Goal: Task Accomplishment & Management: Complete application form

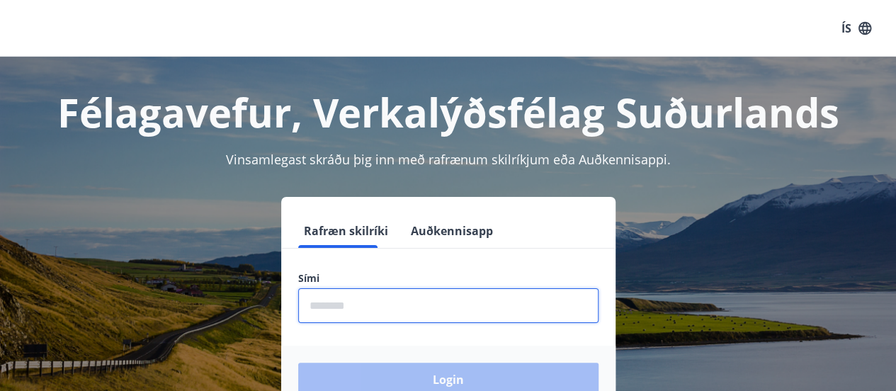
click at [559, 312] on input "phone" at bounding box center [448, 305] width 300 height 35
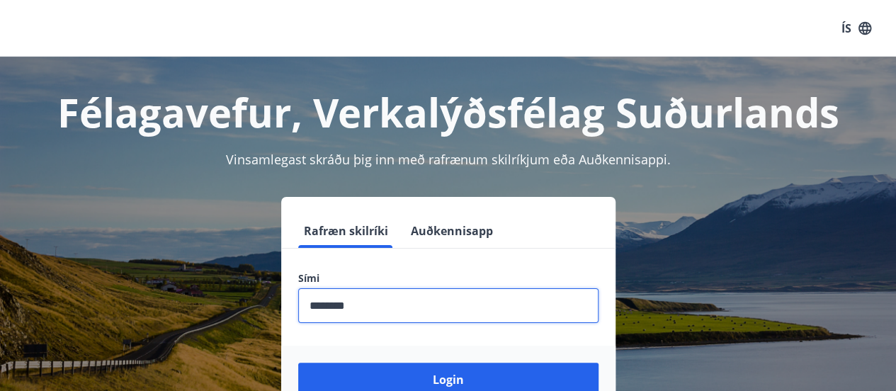
click at [298, 363] on button "Login" at bounding box center [448, 380] width 300 height 34
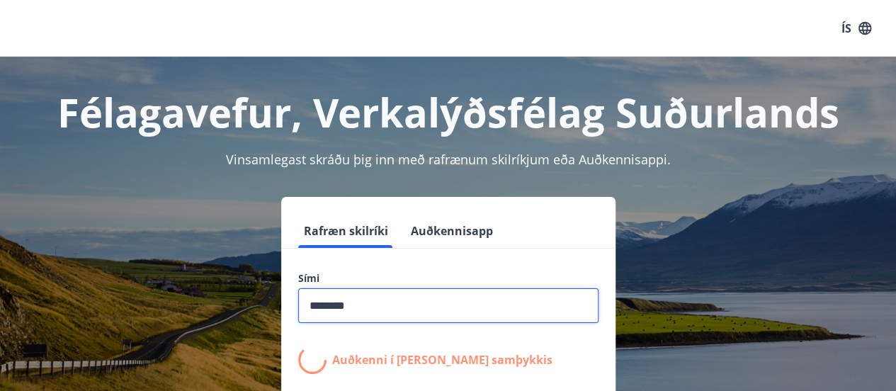
click at [560, 319] on input "phone" at bounding box center [448, 305] width 300 height 35
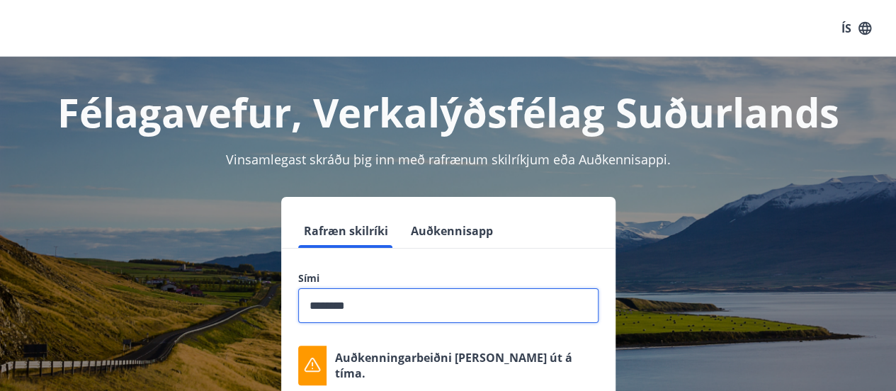
type input "********"
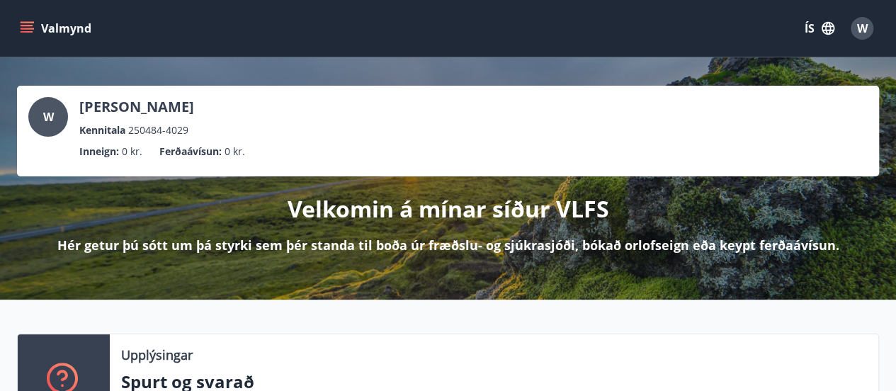
click at [22, 30] on icon "menu" at bounding box center [27, 28] width 14 height 14
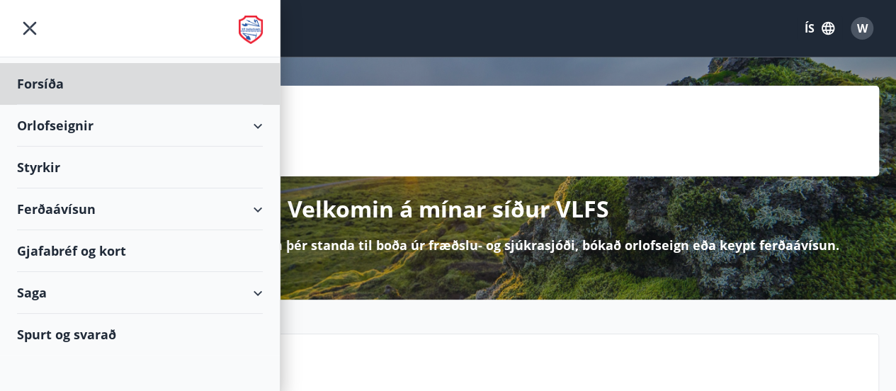
click at [42, 176] on div "Styrkir" at bounding box center [140, 168] width 246 height 42
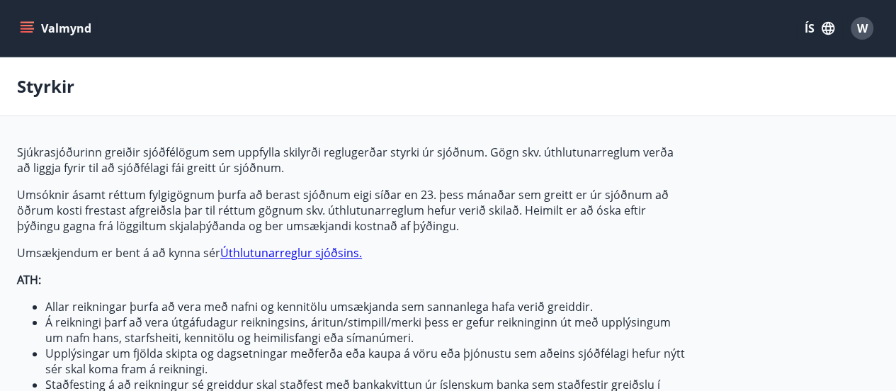
type input "***"
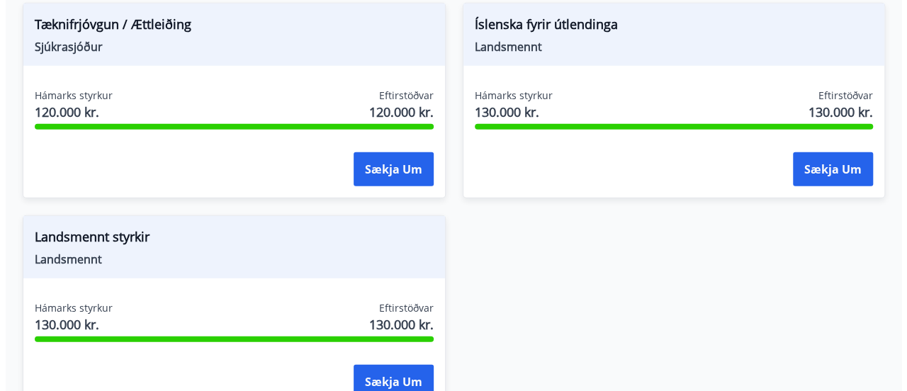
scroll to position [1972, 0]
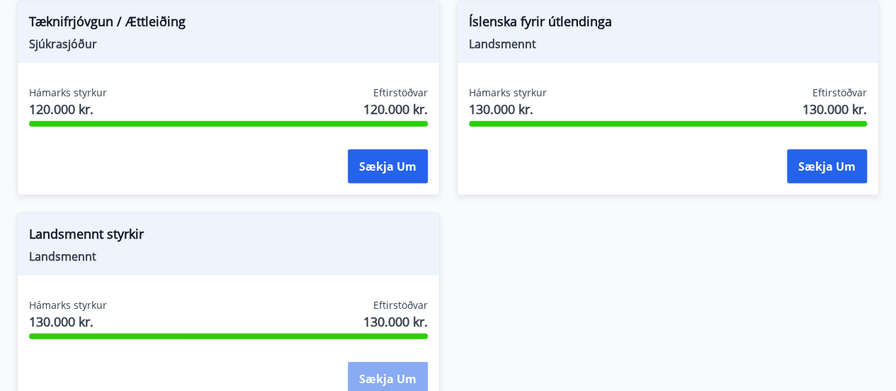
click at [404, 374] on button "Sækja um" at bounding box center [388, 379] width 80 height 34
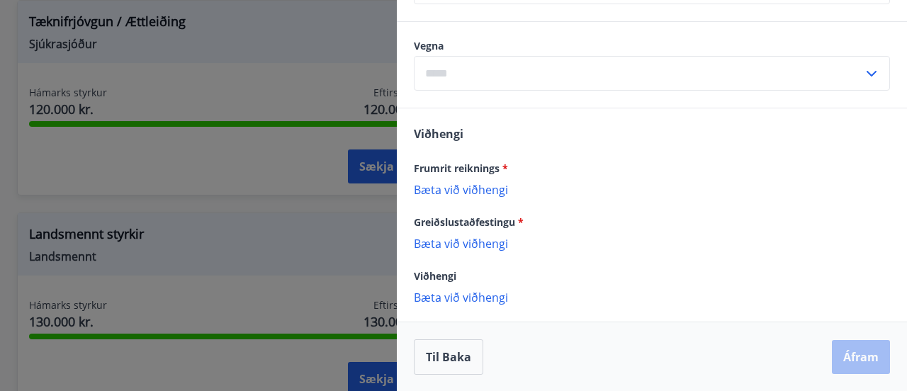
scroll to position [0, 0]
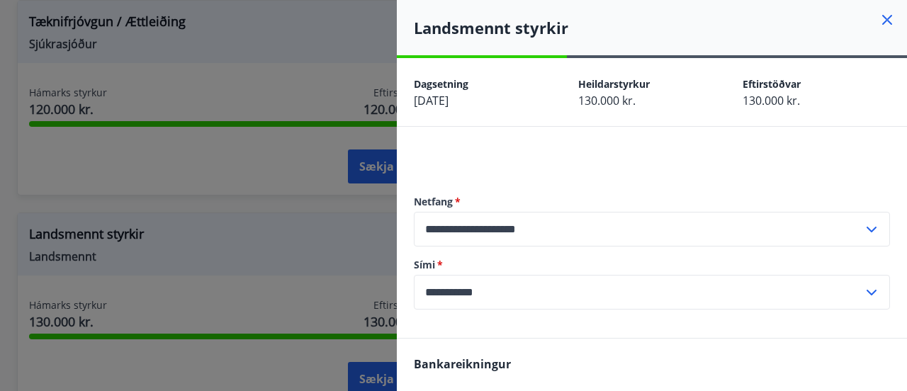
click at [878, 16] on icon at bounding box center [886, 19] width 17 height 17
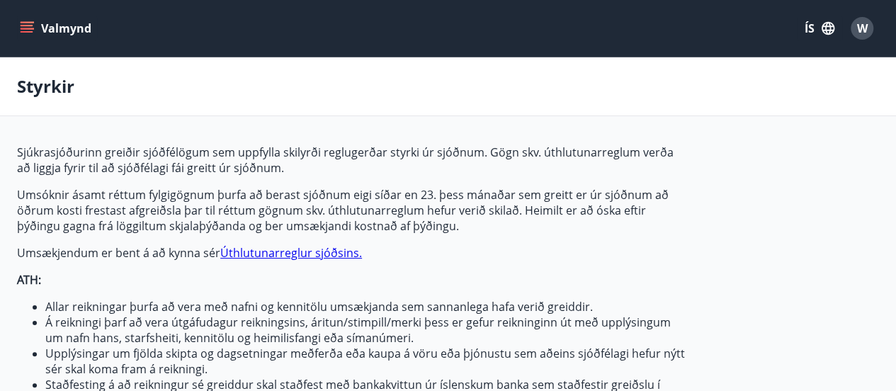
click at [864, 28] on span "W" at bounding box center [862, 29] width 11 height 16
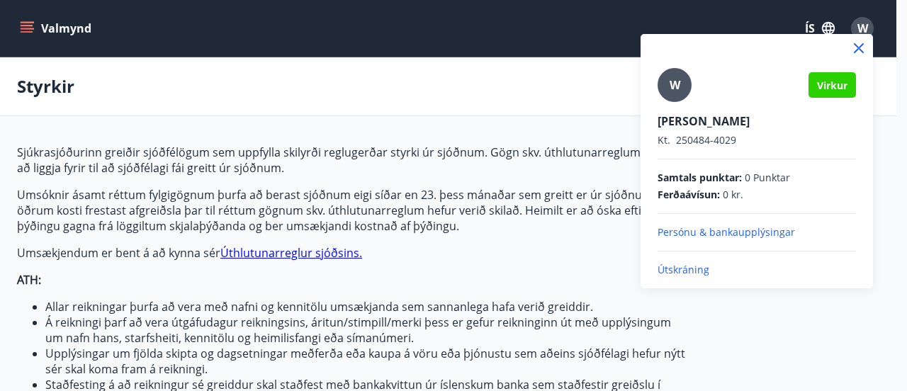
click at [691, 268] on p "Útskráning" at bounding box center [756, 270] width 198 height 14
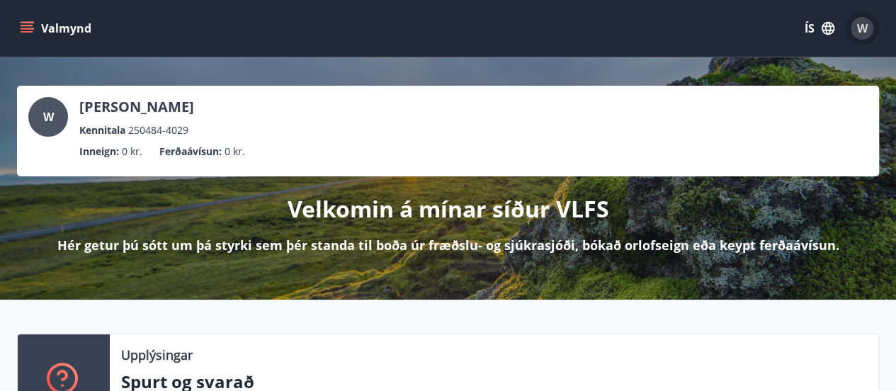
click at [861, 23] on span "W" at bounding box center [862, 29] width 11 height 16
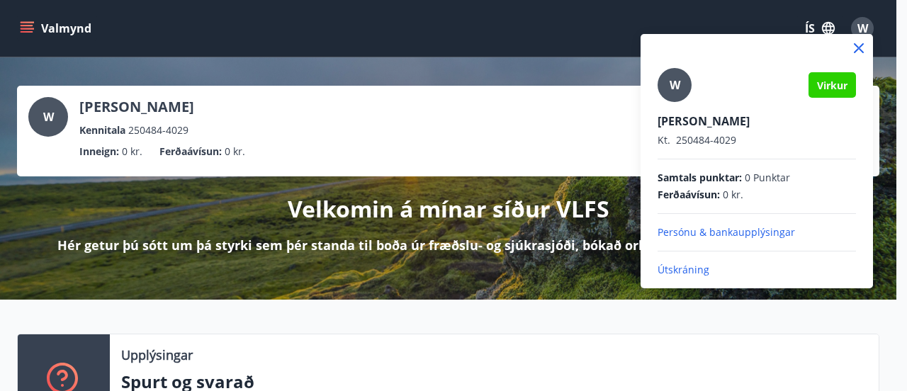
click at [674, 271] on p "Útskráning" at bounding box center [756, 270] width 198 height 14
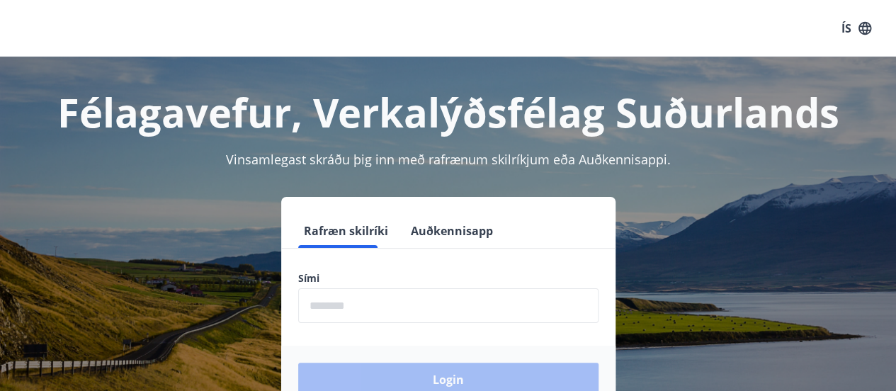
click at [360, 316] on input "phone" at bounding box center [448, 305] width 300 height 35
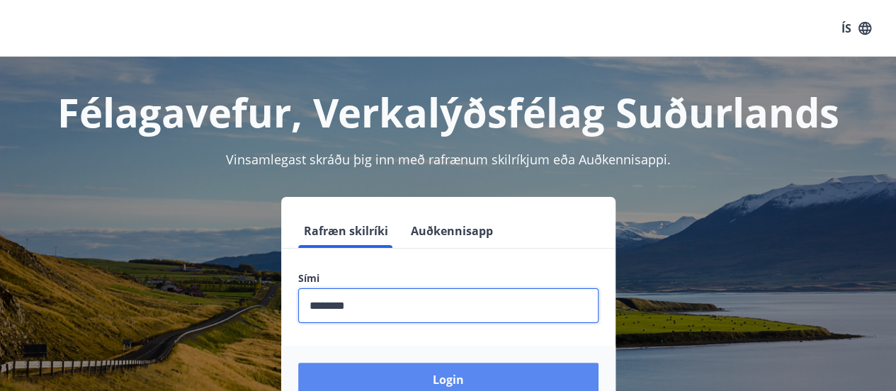
type input "********"
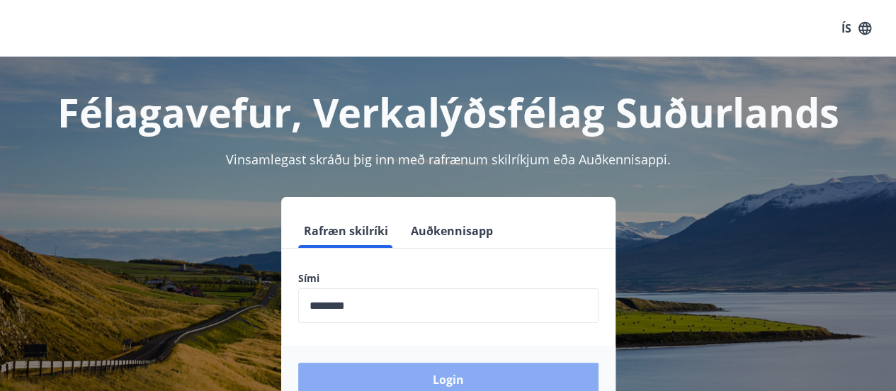
click at [378, 371] on button "Login" at bounding box center [448, 380] width 300 height 34
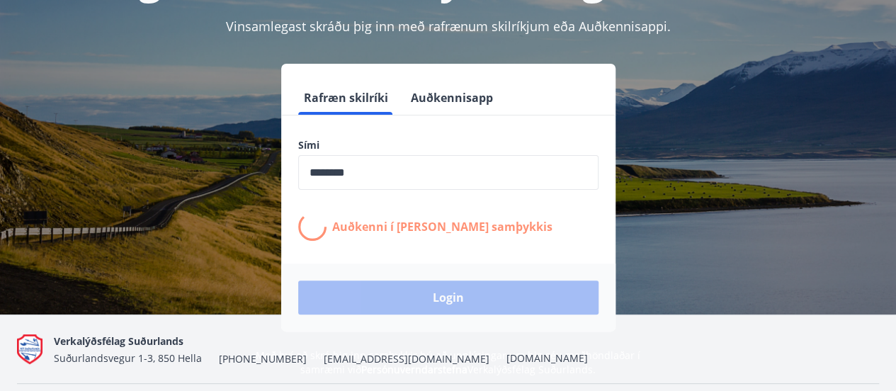
scroll to position [142, 0]
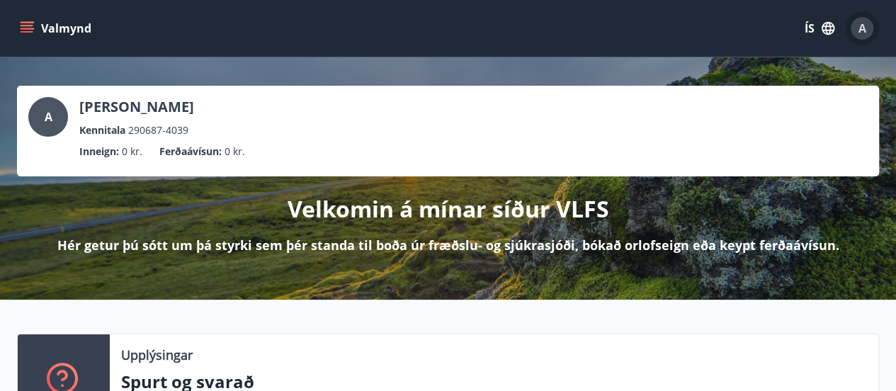
click at [860, 29] on span "A" at bounding box center [863, 29] width 8 height 16
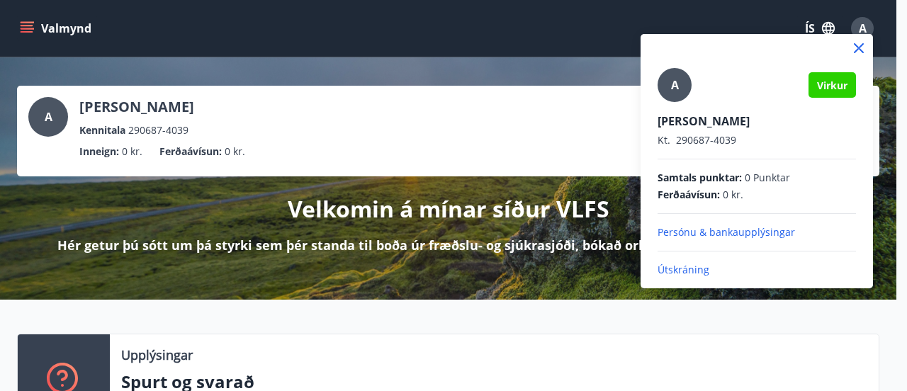
click at [617, 44] on div at bounding box center [453, 195] width 907 height 391
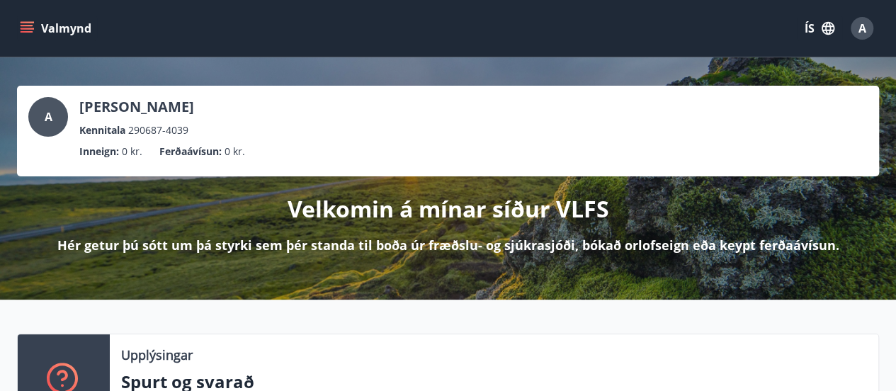
click at [26, 30] on icon "menu" at bounding box center [27, 28] width 14 height 14
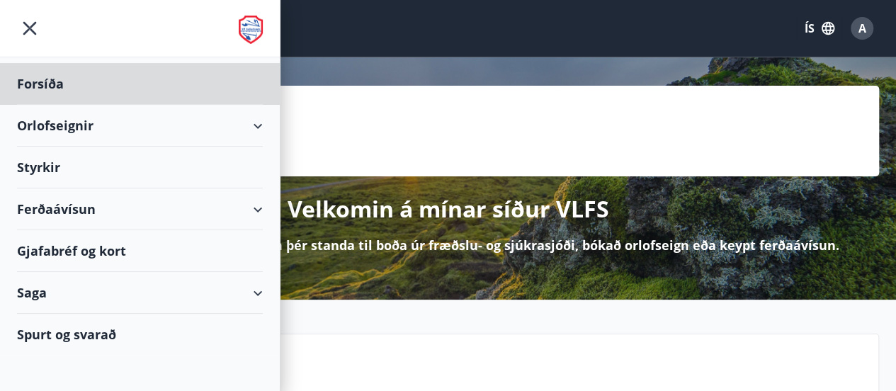
click at [52, 171] on div "Styrkir" at bounding box center [140, 168] width 246 height 42
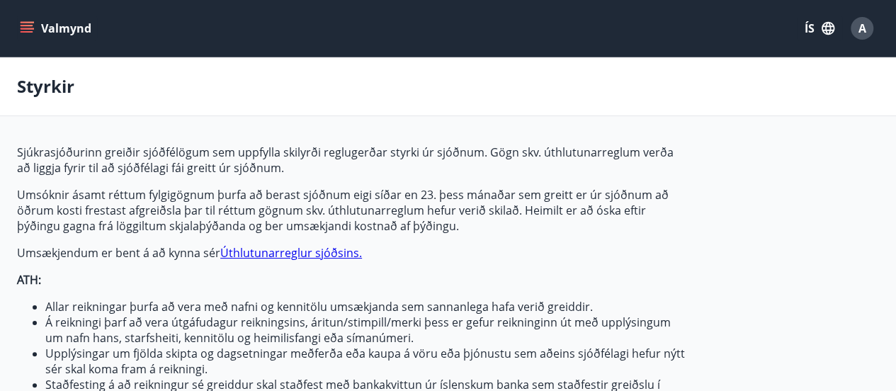
type input "***"
click at [869, 22] on div "A" at bounding box center [862, 28] width 23 height 23
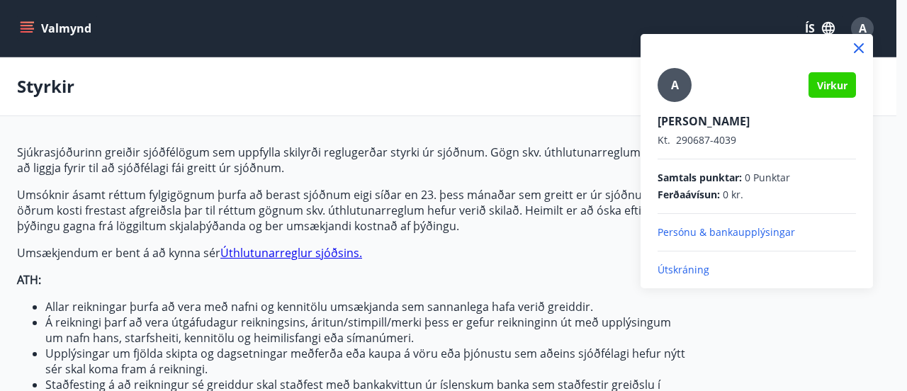
click at [695, 265] on p "Útskráning" at bounding box center [756, 270] width 198 height 14
